Goal: Information Seeking & Learning: Learn about a topic

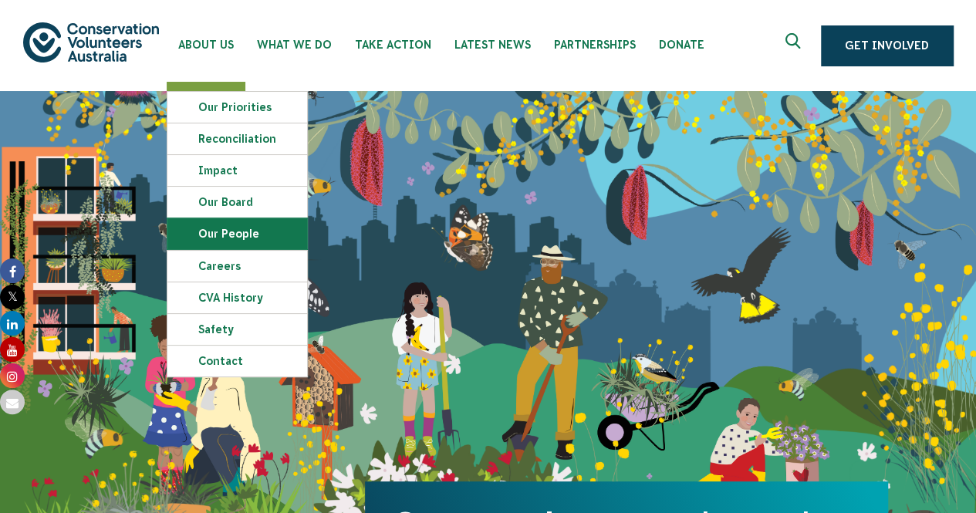
click at [194, 231] on link "Our People" at bounding box center [237, 233] width 140 height 31
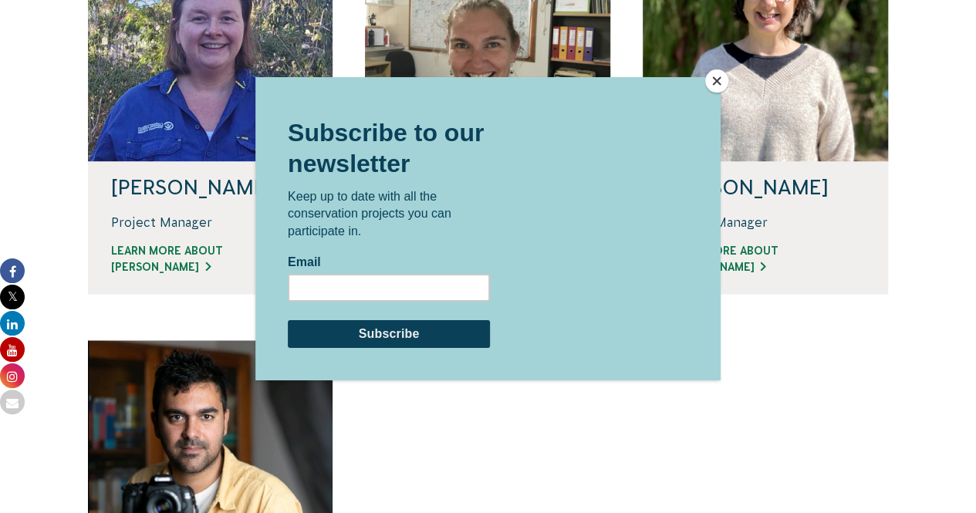
scroll to position [1347, 0]
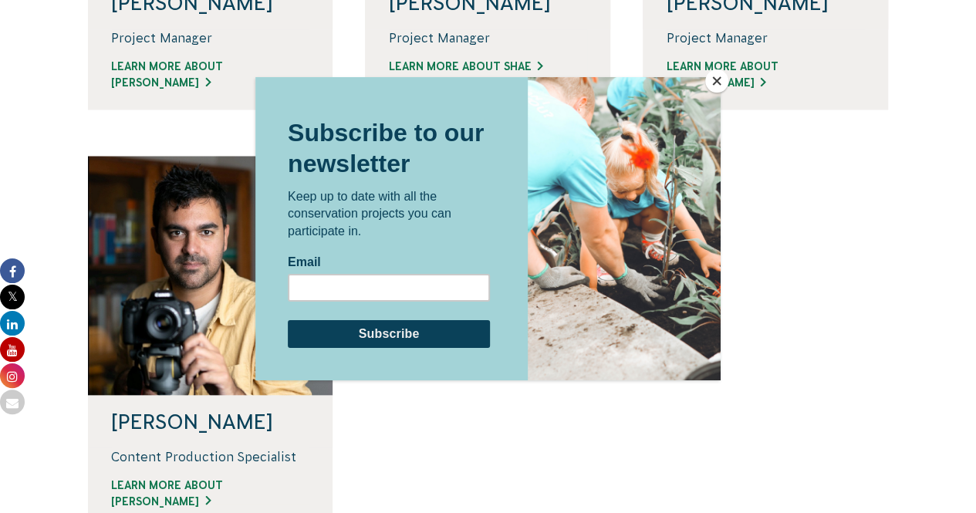
click at [710, 81] on button "Close" at bounding box center [716, 80] width 23 height 23
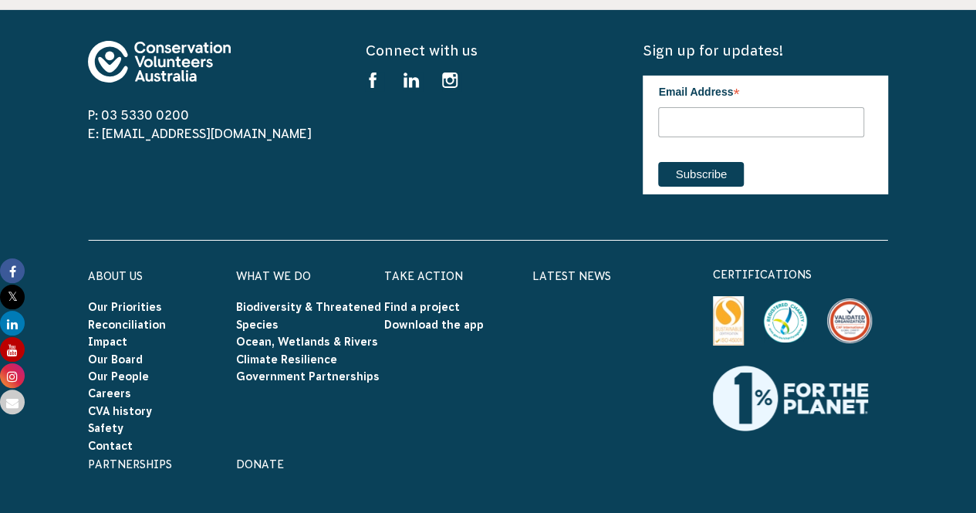
scroll to position [2619, 0]
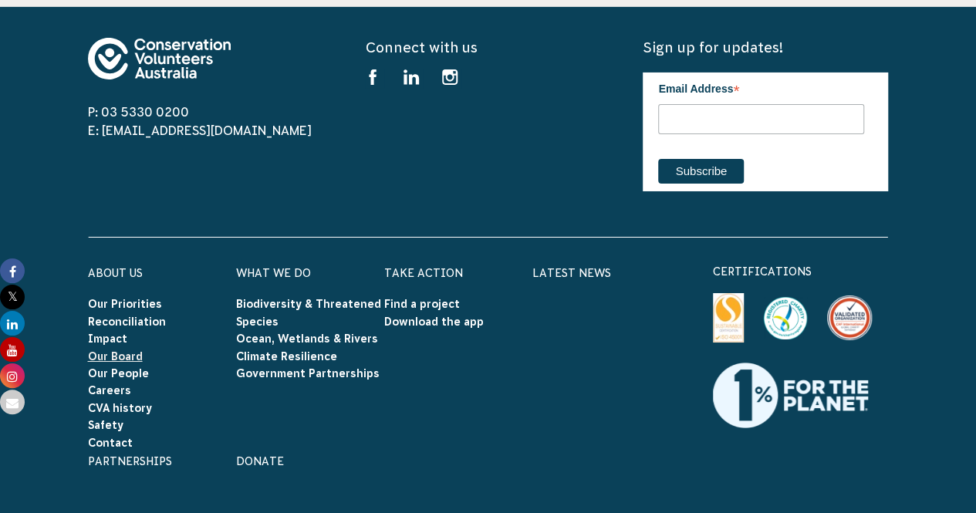
click at [116, 350] on link "Our Board" at bounding box center [115, 356] width 55 height 12
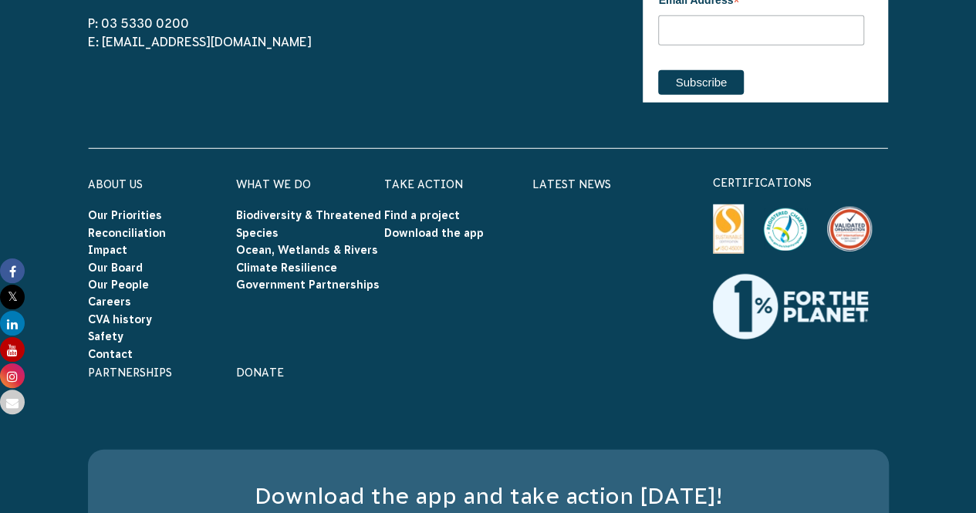
scroll to position [2096, 0]
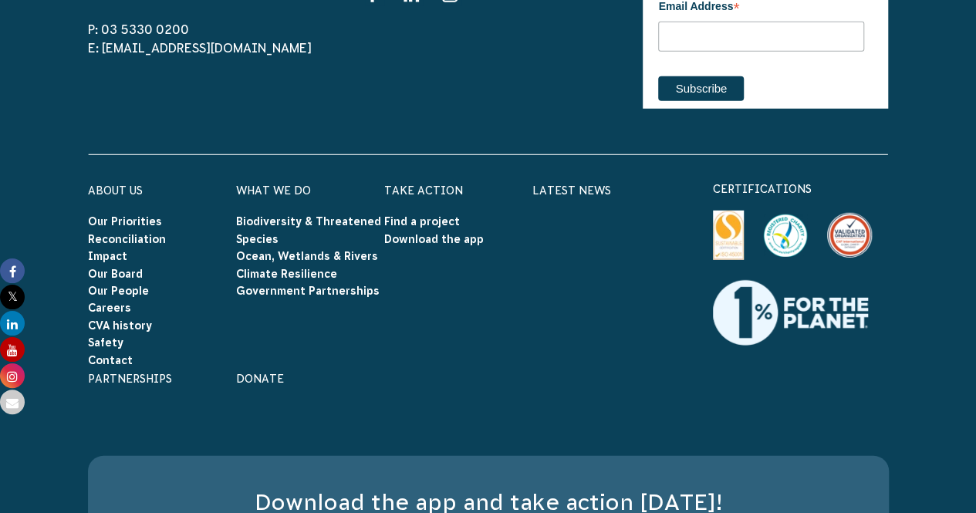
drag, startPoint x: 983, startPoint y: 72, endPoint x: 986, endPoint y: 440, distance: 368.7
click at [143, 373] on link "Partnerships" at bounding box center [130, 379] width 84 height 12
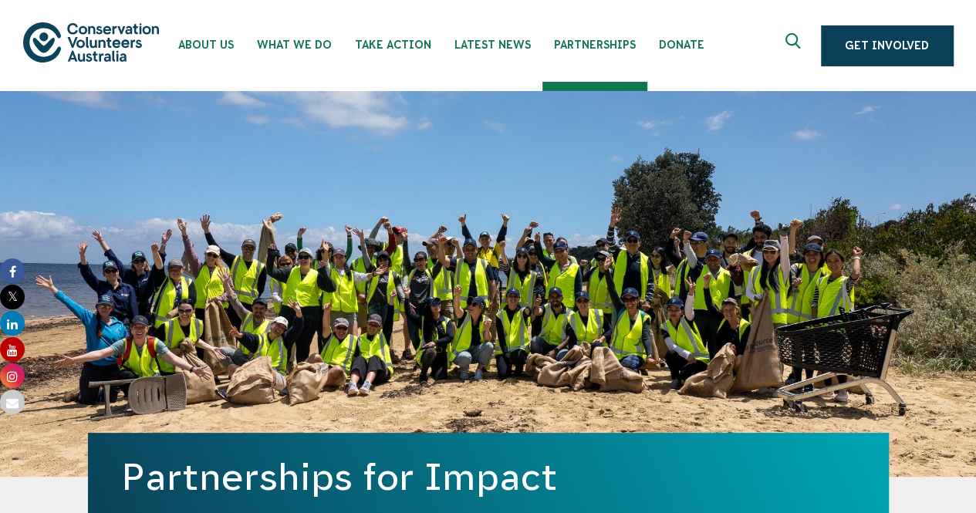
drag, startPoint x: 983, startPoint y: 35, endPoint x: 986, endPoint y: -7, distance: 41.8
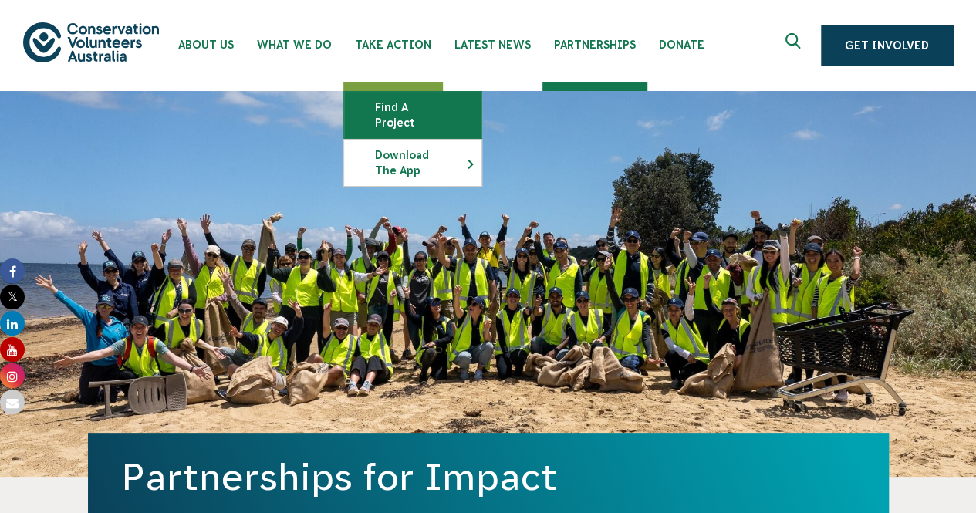
click at [386, 102] on link "Find a project" at bounding box center [412, 115] width 137 height 46
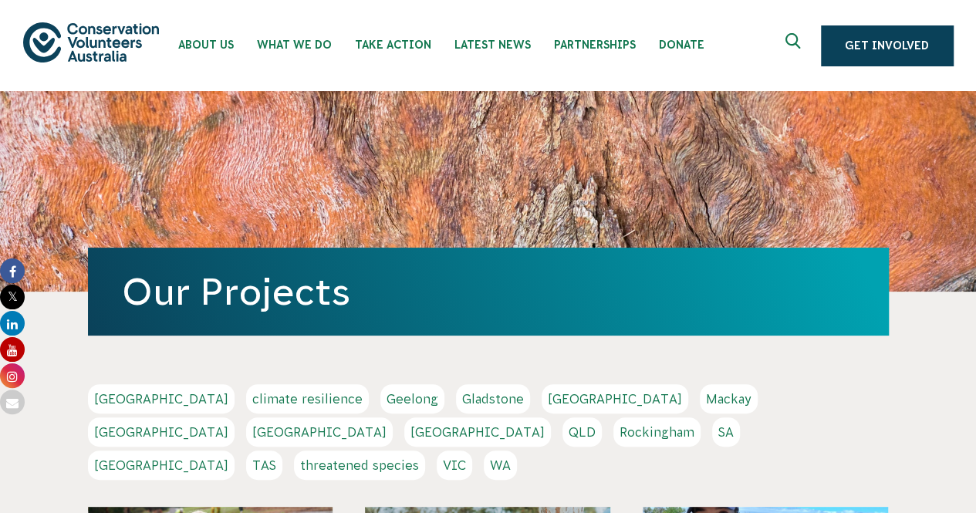
click at [551, 417] on link "Perth" at bounding box center [477, 431] width 147 height 29
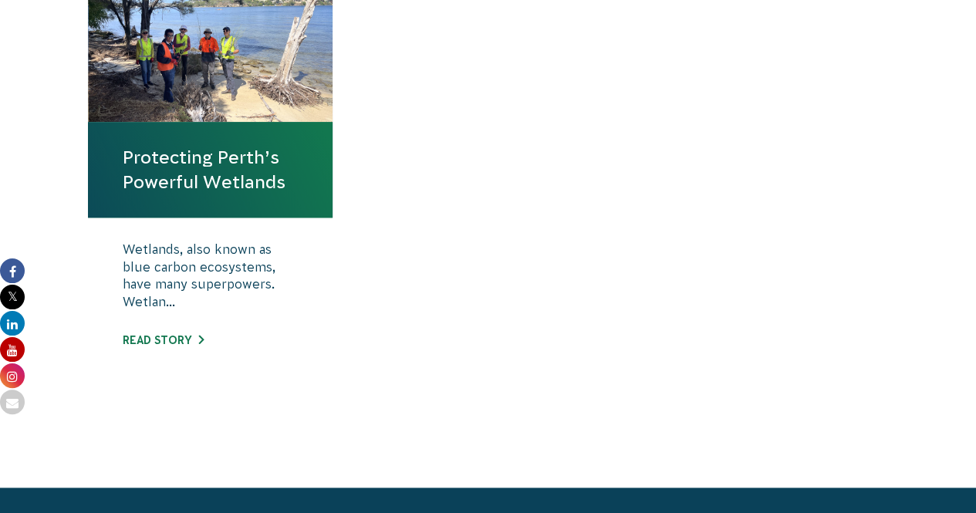
scroll to position [696, 0]
